Goal: Information Seeking & Learning: Find specific fact

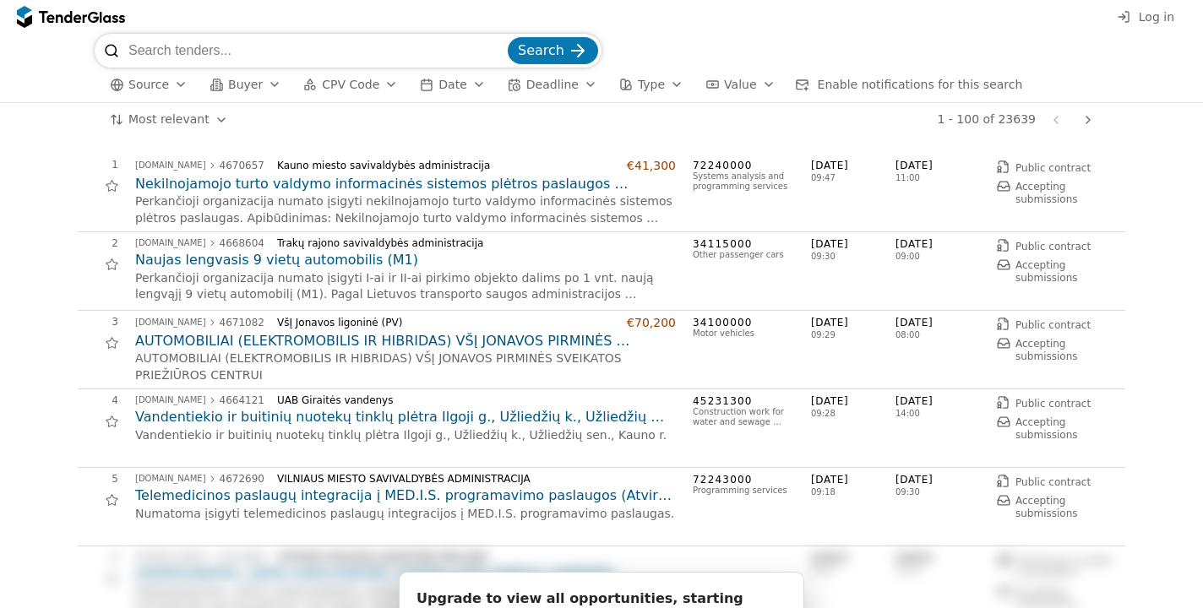
scroll to position [1, 0]
drag, startPoint x: 321, startPoint y: 52, endPoint x: 400, endPoint y: 78, distance: 82.6
click at [321, 52] on input "search" at bounding box center [316, 51] width 376 height 34
type input "flok"
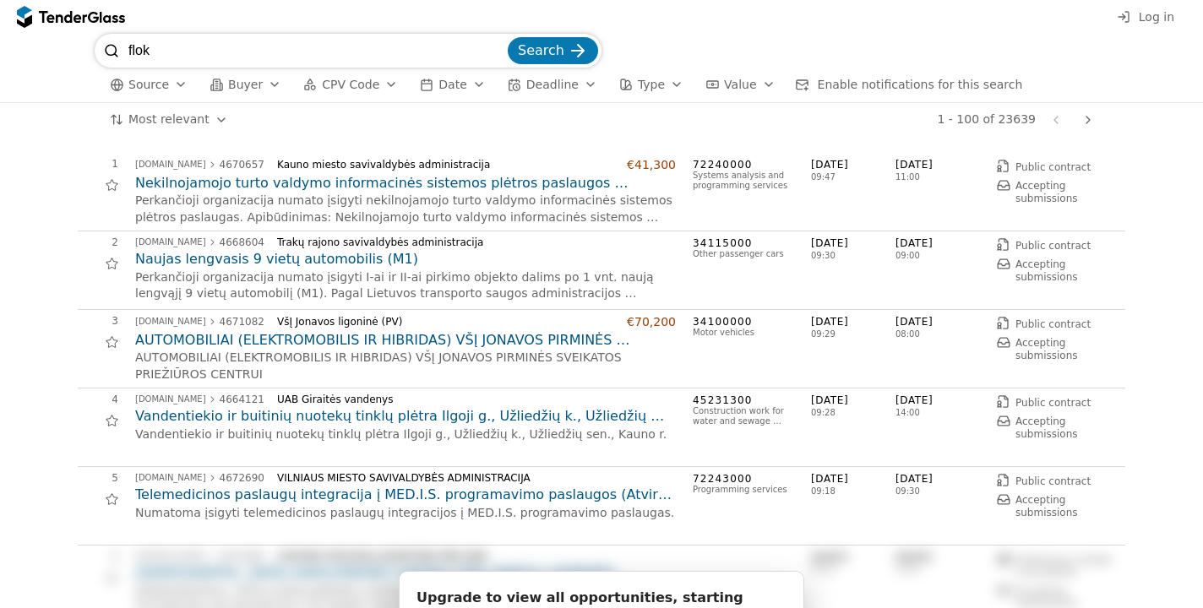
click at [550, 51] on span "Search" at bounding box center [541, 50] width 46 height 16
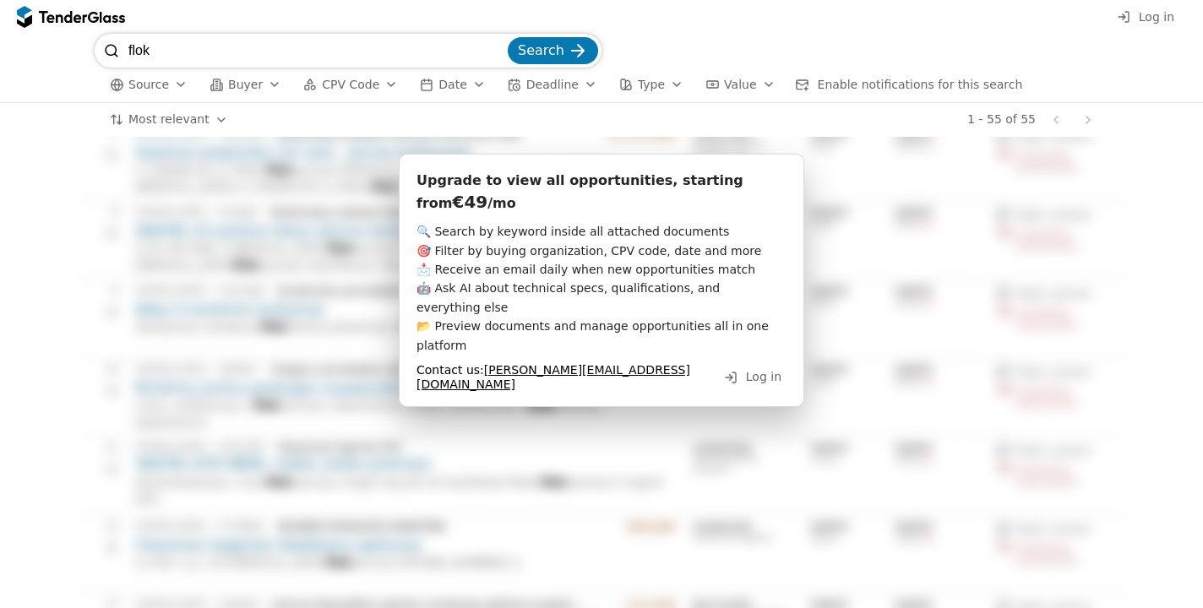
scroll to position [515, 0]
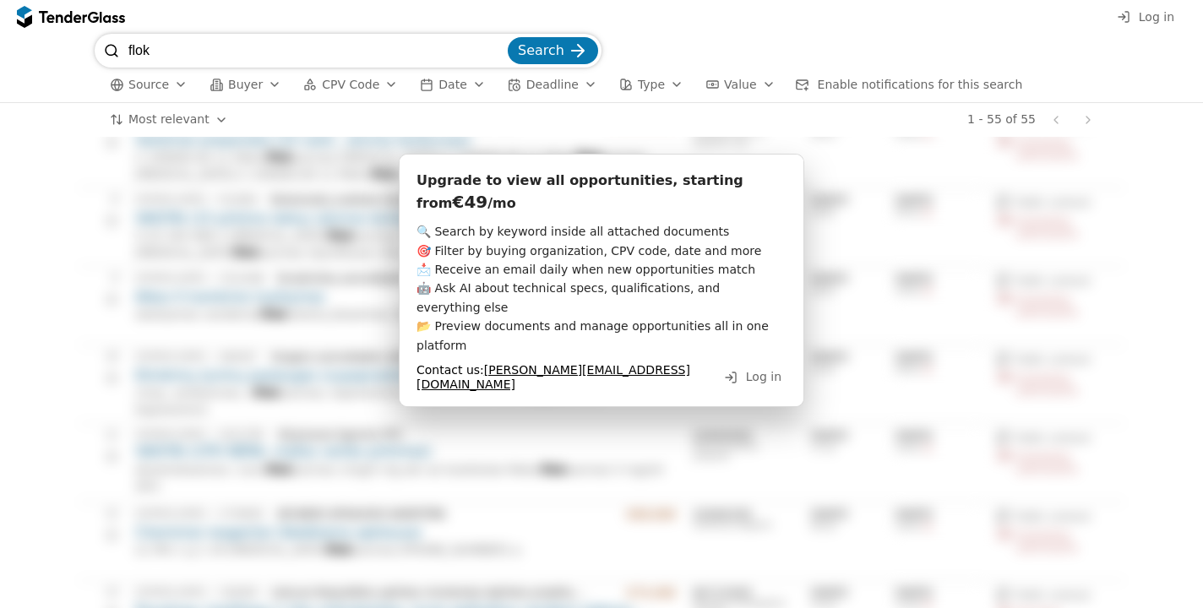
click at [687, 218] on div "Upgrade to view all opportunities, starting from €49 /mo 🔍 Search by keyword in…" at bounding box center [602, 280] width 406 height 253
click at [475, 226] on span "🔍 Search by keyword inside all attached documents 🎯 Filter by buying organizati…" at bounding box center [595, 288] width 356 height 127
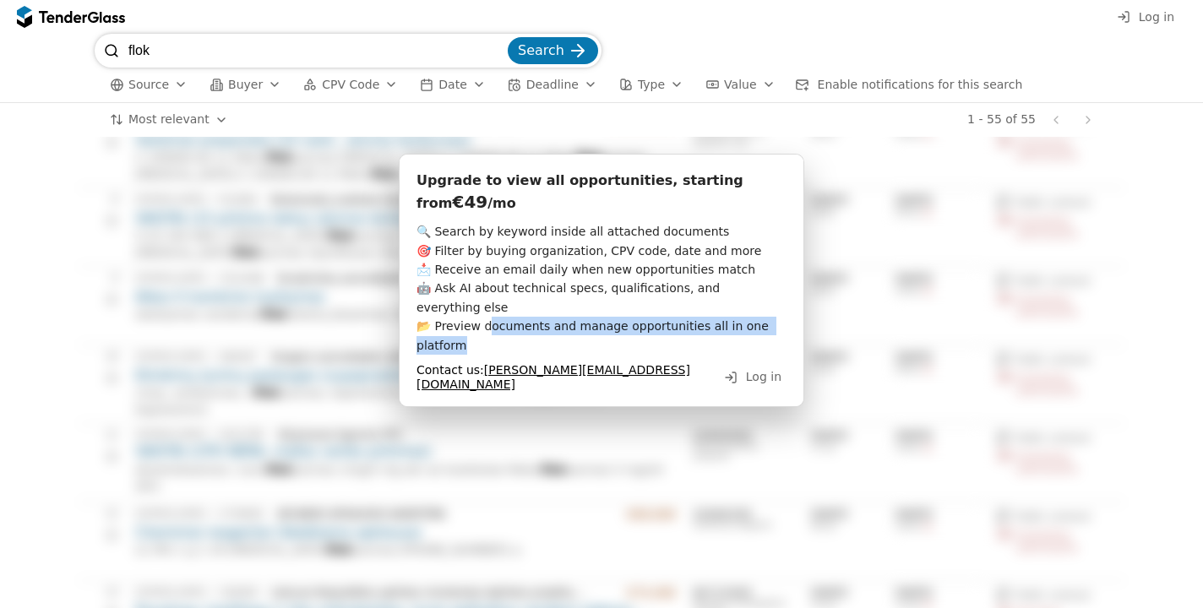
drag, startPoint x: 487, startPoint y: 307, endPoint x: 693, endPoint y: 331, distance: 207.6
click at [693, 331] on div "🔍 Search by keyword inside all attached documents 🎯 Filter by buying organizati…" at bounding box center [602, 288] width 370 height 133
click at [711, 363] on div "Contact us: [PERSON_NAME][EMAIL_ADDRESS][DOMAIN_NAME]" at bounding box center [564, 377] width 294 height 29
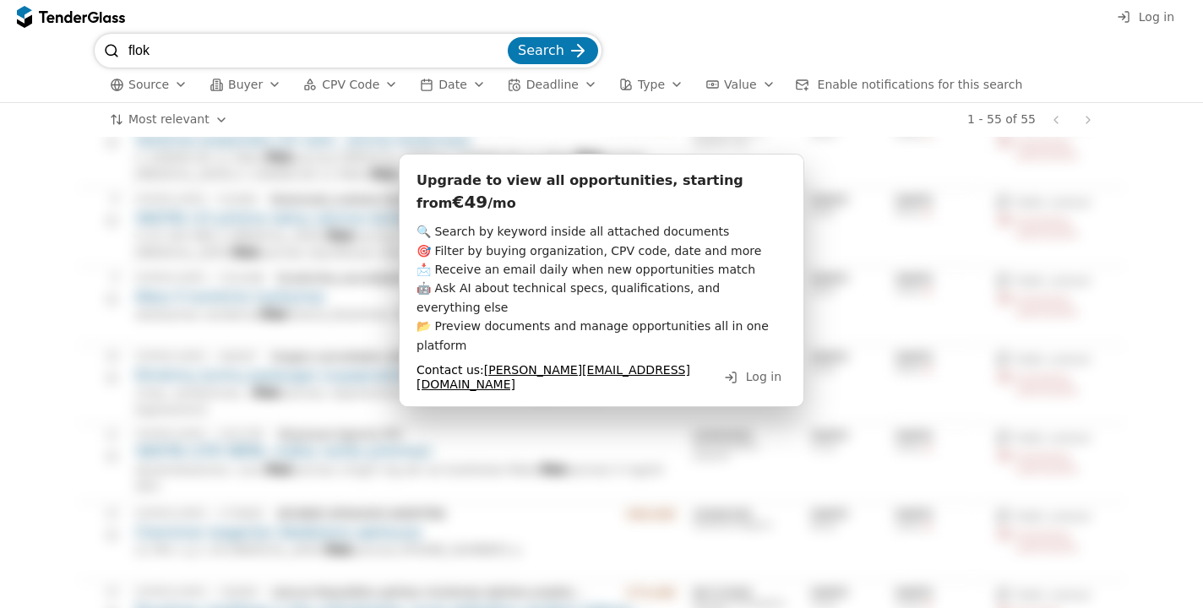
click at [775, 217] on div "Upgrade to view all opportunities, starting from €49 /mo 🔍 Search by keyword in…" at bounding box center [602, 280] width 406 height 253
click at [761, 370] on span "Log in" at bounding box center [763, 377] width 35 height 14
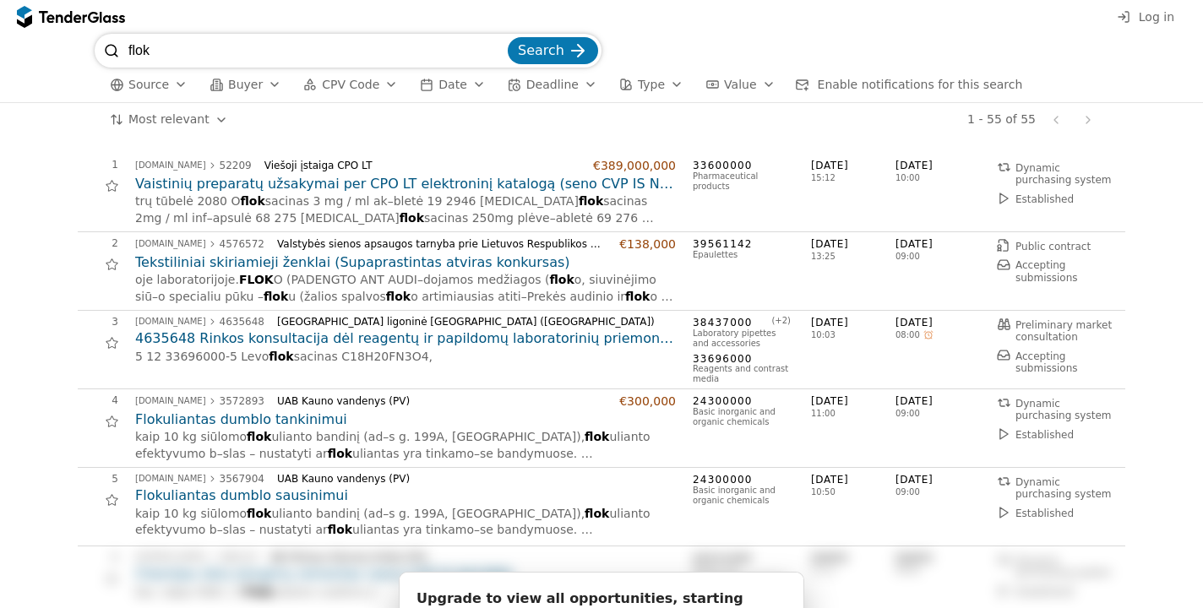
scroll to position [0, 0]
click at [1129, 71] on div "flok Search Source Buyer CPV Code Date Deadline Type Value Enable notifications…" at bounding box center [601, 68] width 1186 height 68
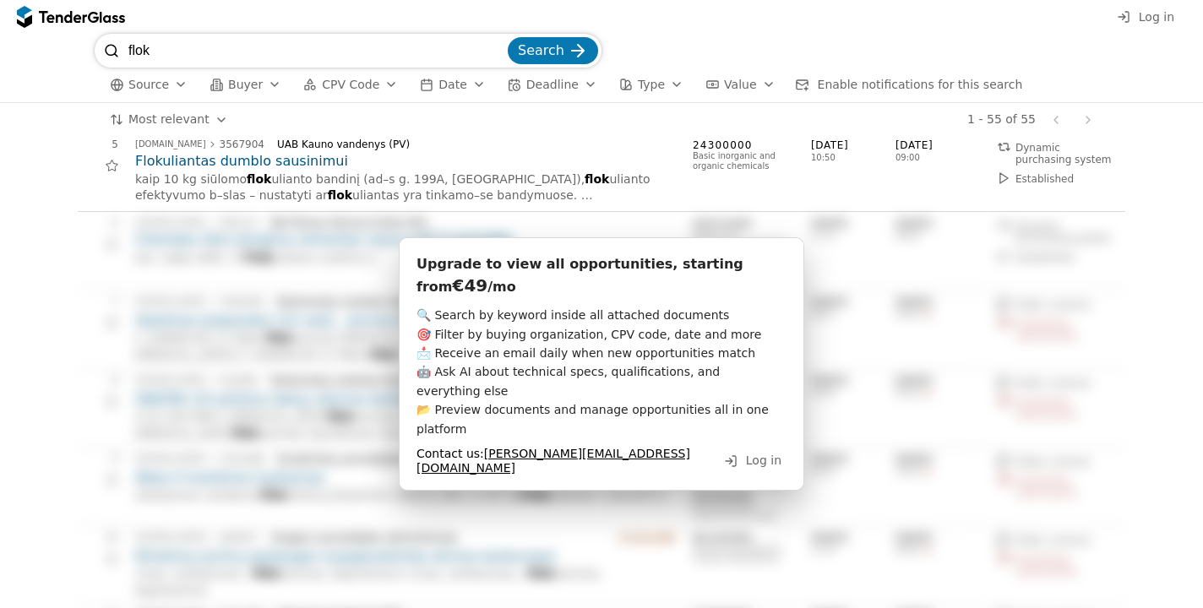
scroll to position [373, 0]
